Goal: Transaction & Acquisition: Purchase product/service

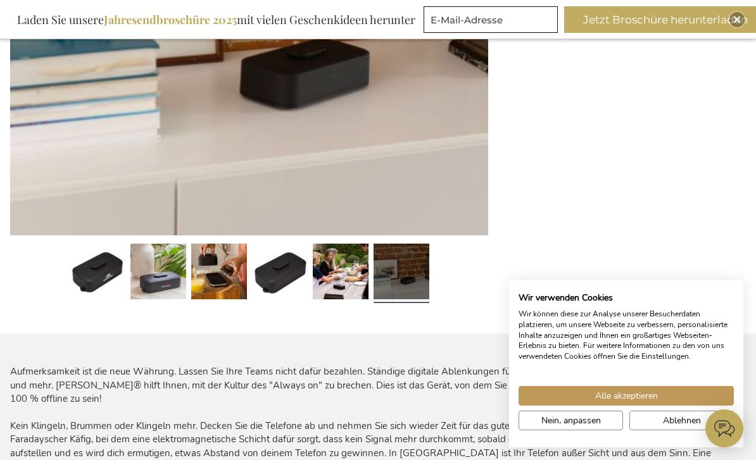
scroll to position [484, 0]
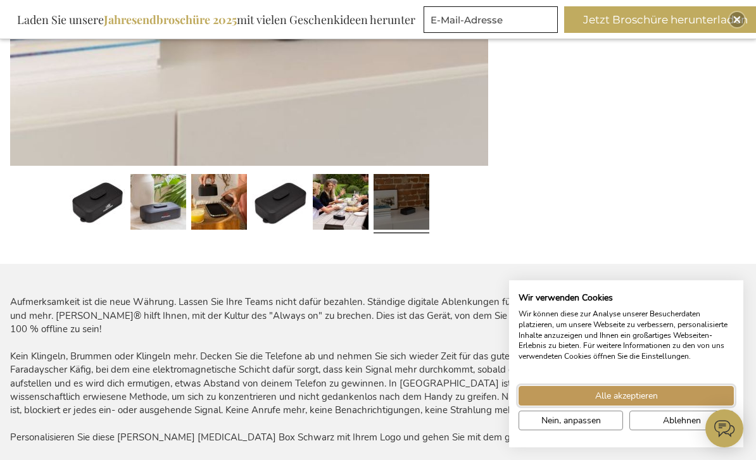
click at [680, 406] on button "Alle akzeptieren" at bounding box center [625, 396] width 215 height 20
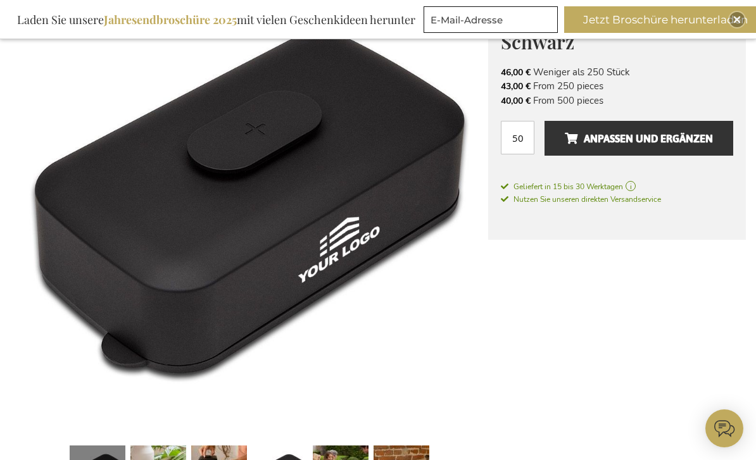
scroll to position [169, 0]
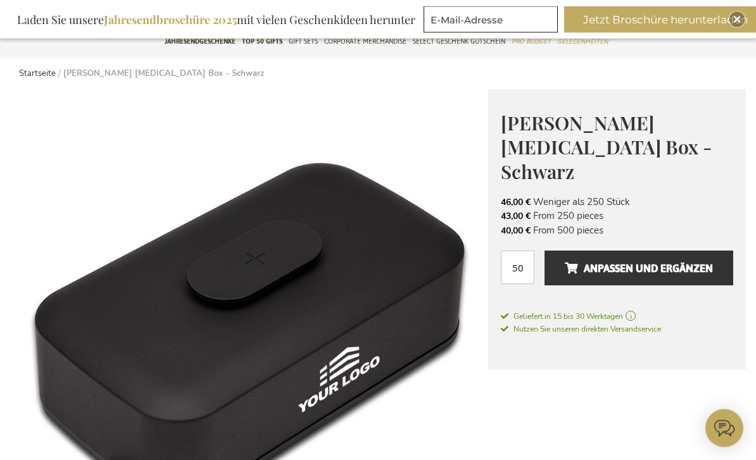
scroll to position [97, 0]
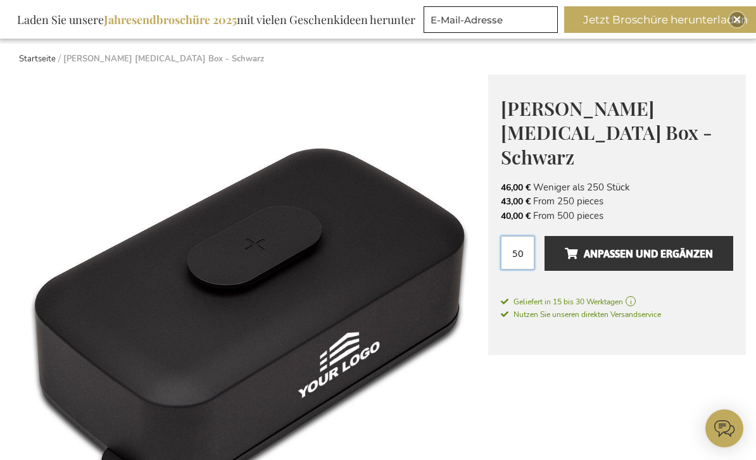
click at [524, 236] on input "50" at bounding box center [518, 253] width 34 height 34
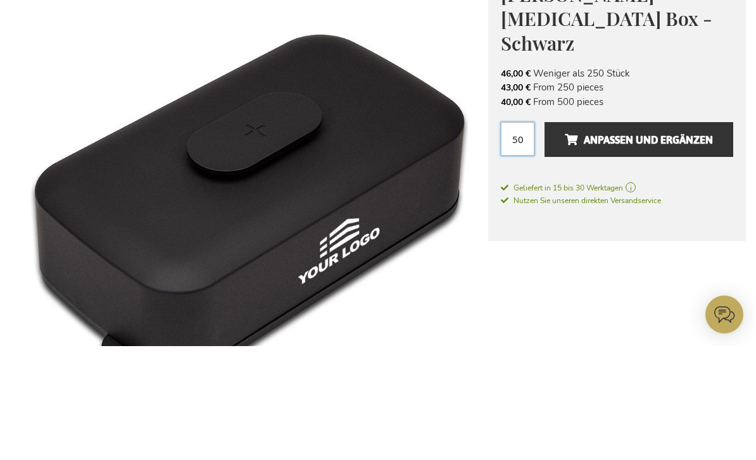
type input "5"
type input "1"
click at [672, 192] on div "Stolp Digital Detox Box - Schwarz Stolp is a Belgian brand, made with love in A…" at bounding box center [617, 215] width 258 height 280
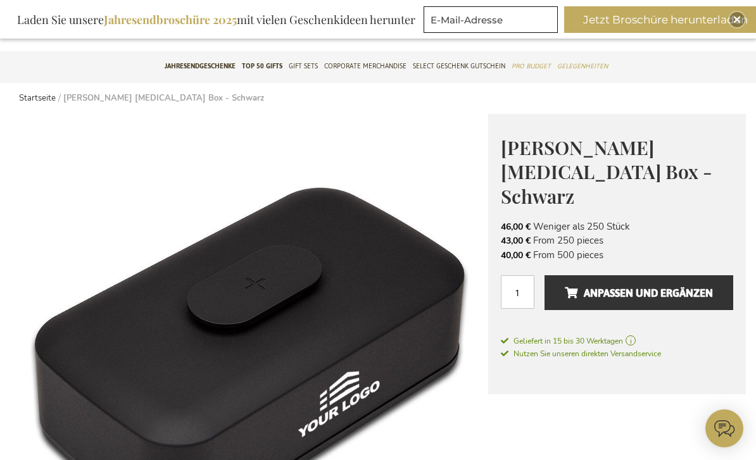
scroll to position [59, 0]
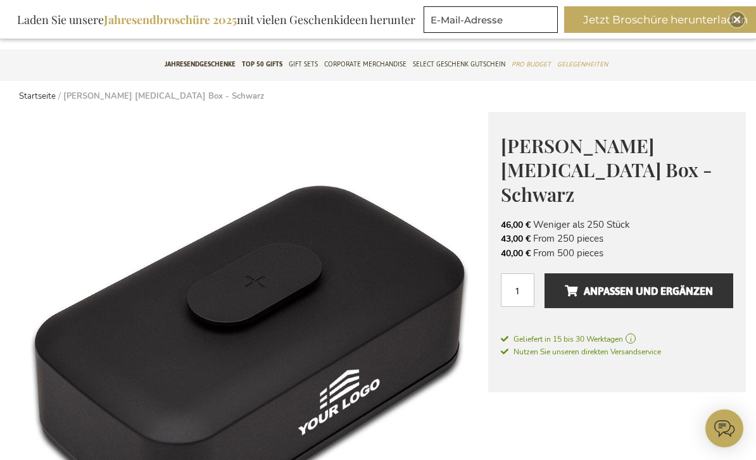
click at [650, 281] on span "Anpassen und ergänzen" at bounding box center [639, 291] width 148 height 20
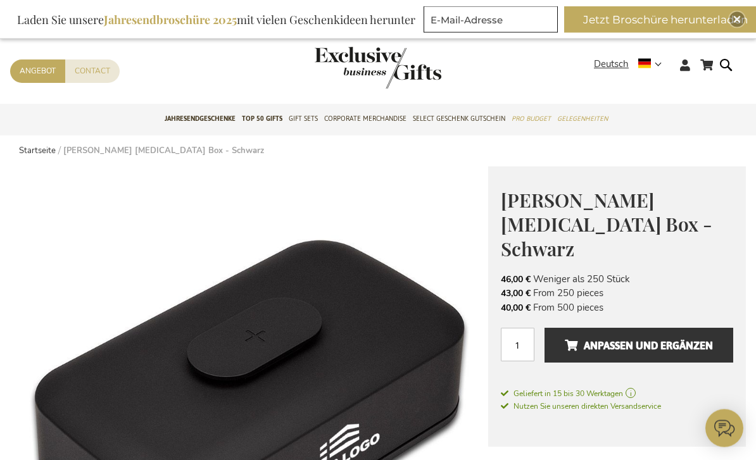
scroll to position [0, 0]
